Goal: Information Seeking & Learning: Learn about a topic

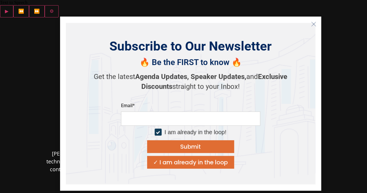
click at [315, 21] on icon "Close" at bounding box center [313, 23] width 5 height 5
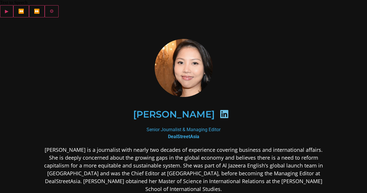
click at [198, 171] on p "Michelle is a journalist with nearly two decades of experience covering busines…" at bounding box center [184, 169] width 282 height 47
click at [303, 39] on div at bounding box center [184, 68] width 282 height 58
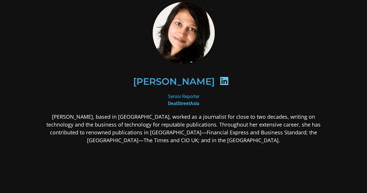
scroll to position [75, 0]
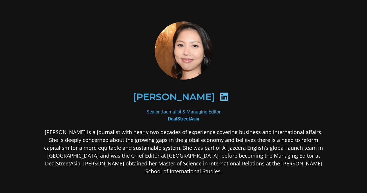
click at [180, 76] on div "Michelle Teo" at bounding box center [184, 97] width 282 height 58
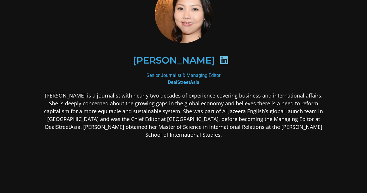
scroll to position [95, 0]
